Goal: Task Accomplishment & Management: Use online tool/utility

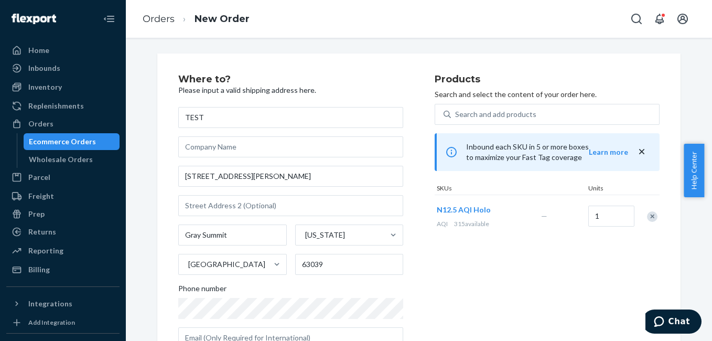
scroll to position [189, 0]
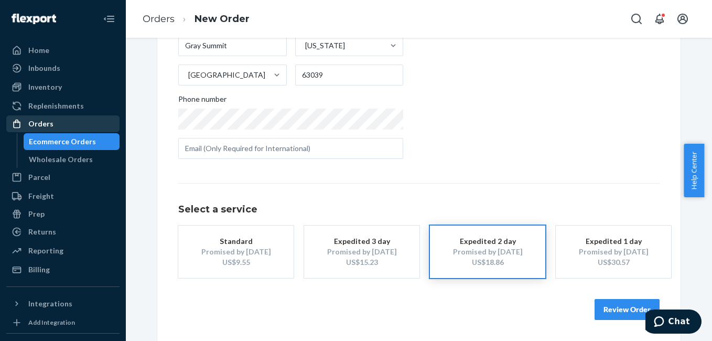
drag, startPoint x: 0, startPoint y: 0, endPoint x: 68, endPoint y: 121, distance: 138.5
click at [68, 121] on div "Orders" at bounding box center [62, 123] width 111 height 15
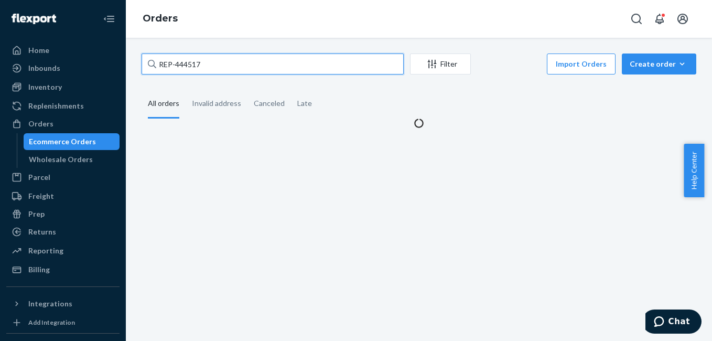
click at [226, 70] on input "REP-444517" at bounding box center [273, 63] width 262 height 21
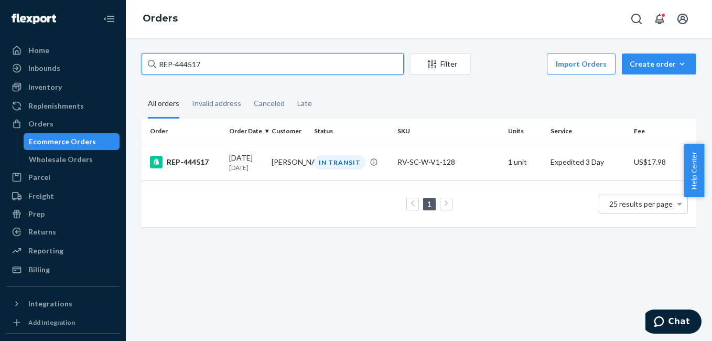
click at [217, 61] on input "REP-444517" at bounding box center [273, 63] width 262 height 21
paste input "3348643"
type input "3348643"
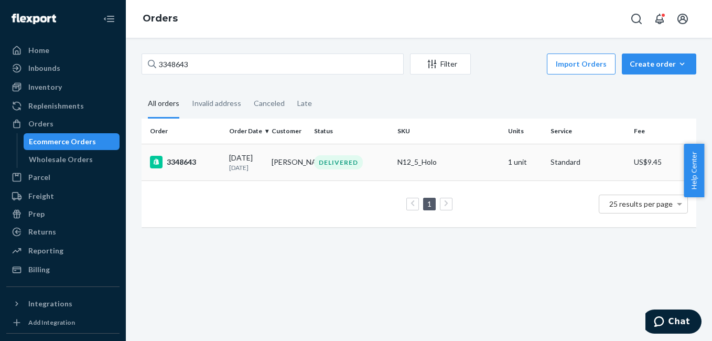
click at [180, 165] on div "3348643" at bounding box center [185, 162] width 71 height 13
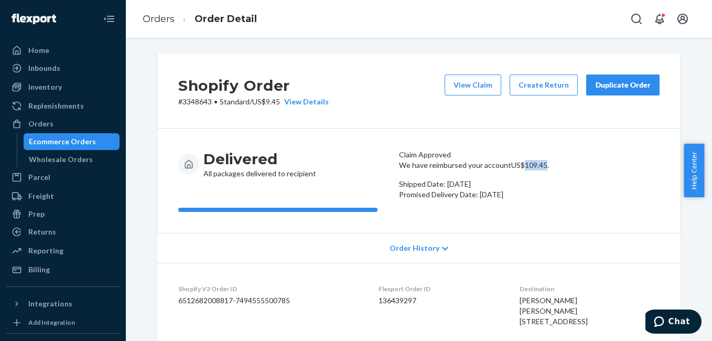
drag, startPoint x: 529, startPoint y: 193, endPoint x: 550, endPoint y: 195, distance: 20.6
click at [550, 170] on p "We have reimbursed your account US$109.45 ." at bounding box center [529, 165] width 261 height 10
copy p "109.45"
click at [593, 95] on button "Duplicate Order" at bounding box center [622, 84] width 73 height 21
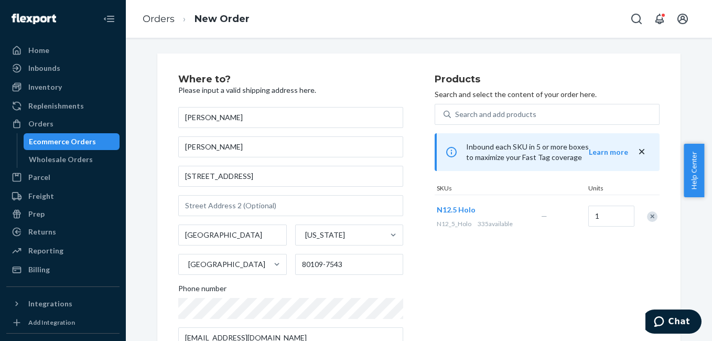
click at [519, 256] on div "Products Search and select the content of your order here. Search and add produ…" at bounding box center [547, 215] width 225 height 282
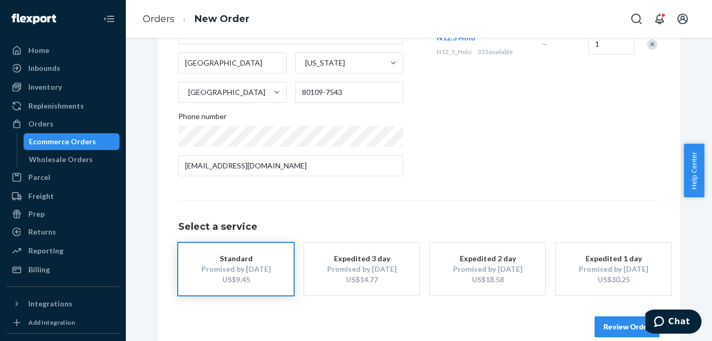
scroll to position [189, 0]
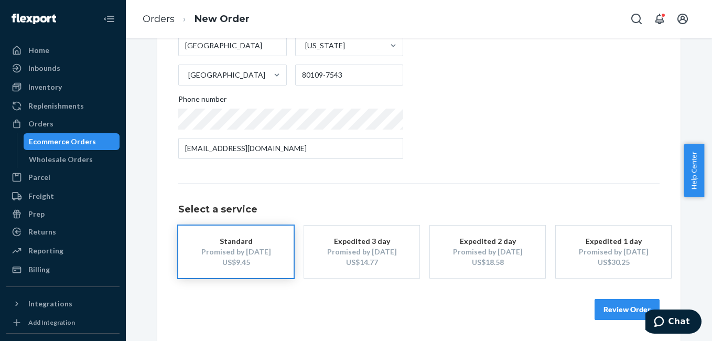
click at [350, 267] on div "US$14.77" at bounding box center [362, 262] width 84 height 10
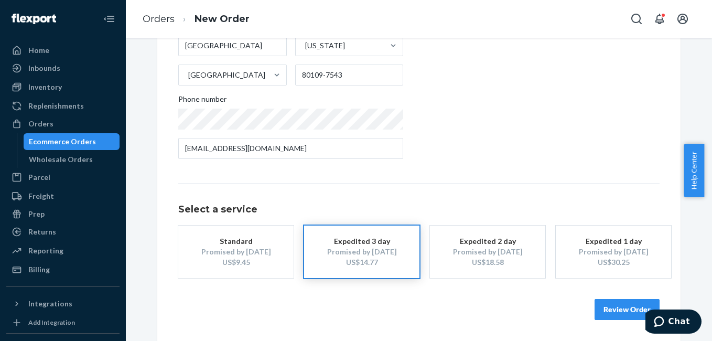
click at [597, 310] on button "Review Order" at bounding box center [627, 309] width 65 height 21
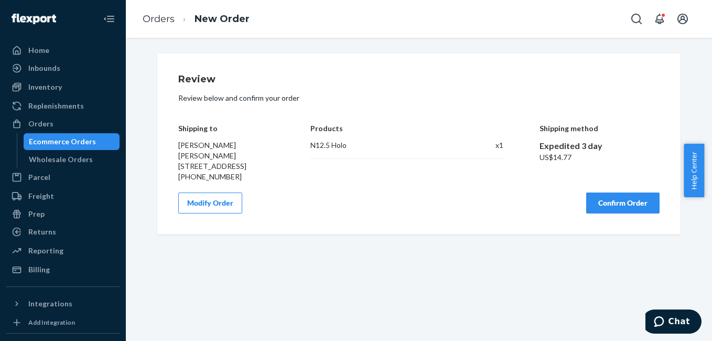
click at [620, 213] on button "Confirm Order" at bounding box center [622, 202] width 73 height 21
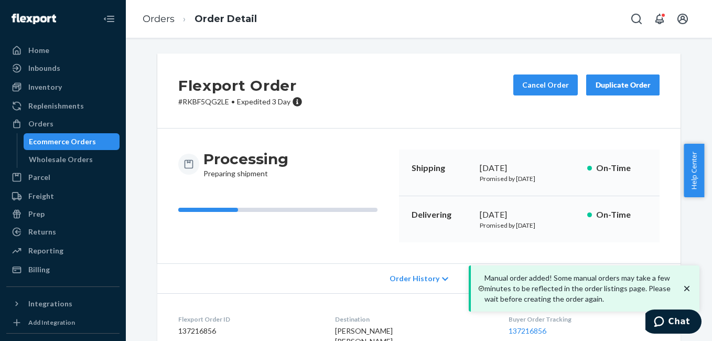
scroll to position [141, 0]
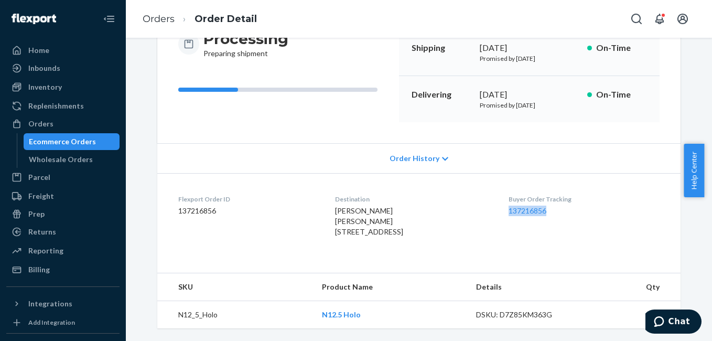
copy link "137216856"
drag, startPoint x: 511, startPoint y: 198, endPoint x: 562, endPoint y: 201, distance: 51.0
click at [562, 201] on dl "Flexport Order ID 137216856 Destination [PERSON_NAME] [PERSON_NAME] [STREET_ADD…" at bounding box center [418, 217] width 523 height 89
